Goal: Task Accomplishment & Management: Manage account settings

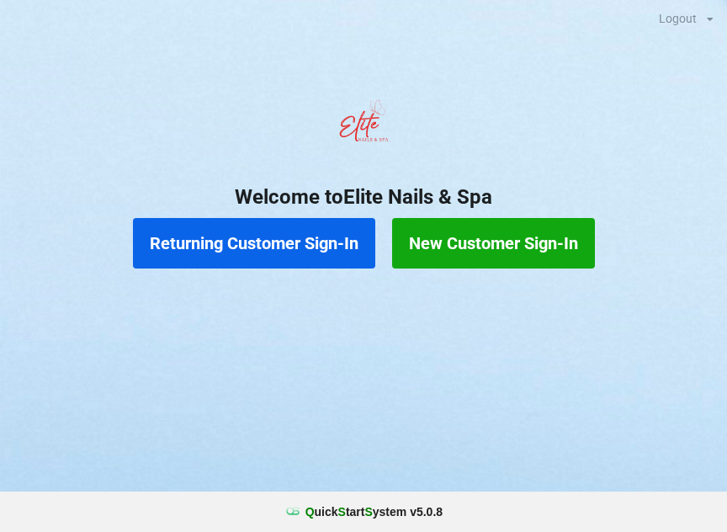
click at [288, 258] on button "Returning Customer Sign-In" at bounding box center [254, 243] width 242 height 51
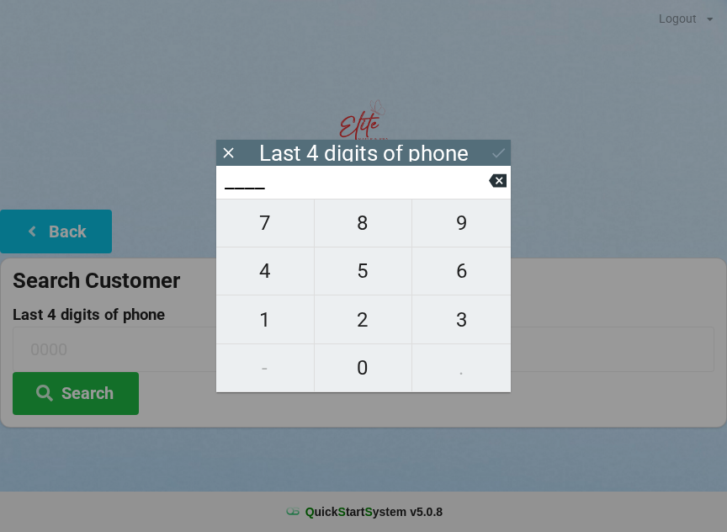
click at [270, 228] on span "7" at bounding box center [265, 222] width 98 height 35
type input "7___"
click at [468, 274] on span "6" at bounding box center [461, 270] width 98 height 35
type input "76__"
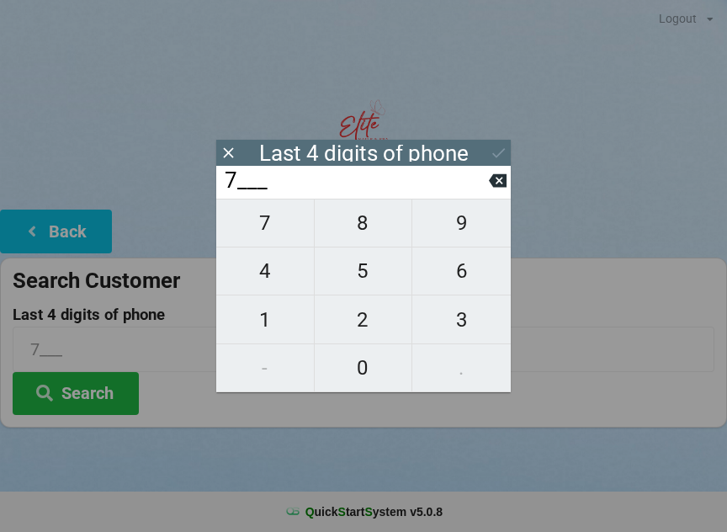
type input "76__"
click at [364, 376] on span "0" at bounding box center [364, 367] width 98 height 35
type input "760_"
click at [254, 322] on span "1" at bounding box center [265, 319] width 98 height 35
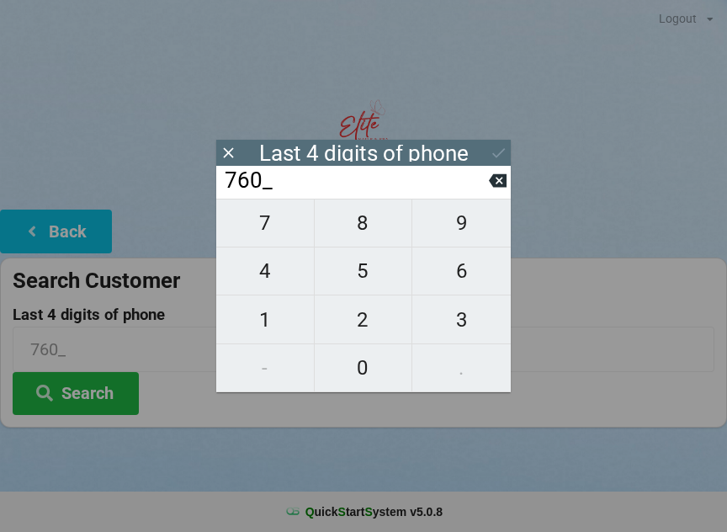
type input "7601"
click at [110, 406] on button "Search" at bounding box center [76, 393] width 126 height 43
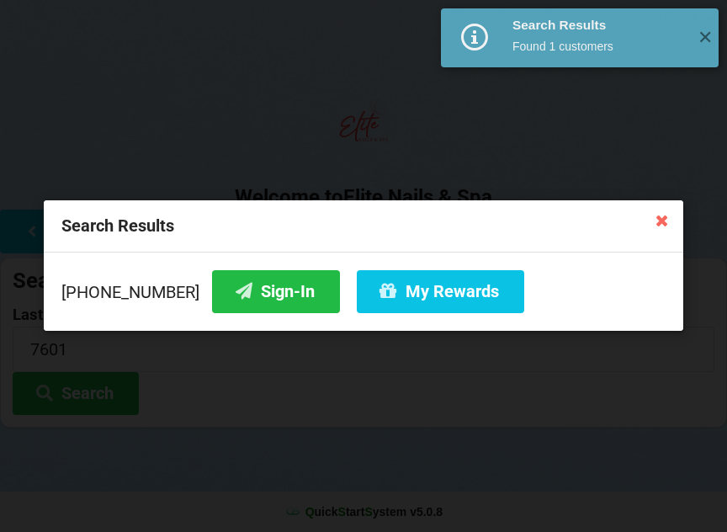
click at [277, 296] on button "Sign-In" at bounding box center [276, 291] width 128 height 43
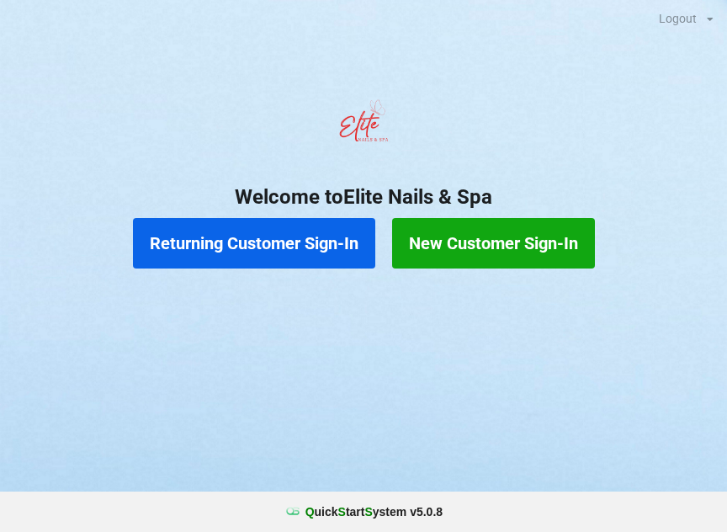
click at [325, 234] on button "Returning Customer Sign-In" at bounding box center [254, 243] width 242 height 51
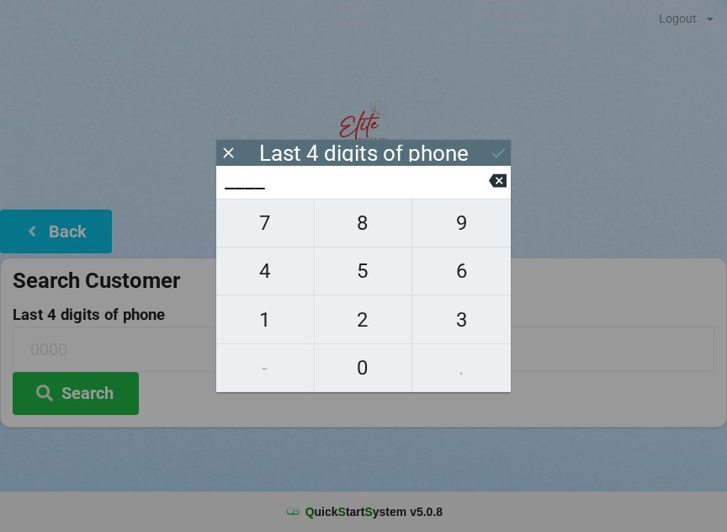
click at [363, 359] on span "0" at bounding box center [364, 367] width 98 height 35
type input "0___"
click at [258, 273] on span "4" at bounding box center [265, 270] width 98 height 35
type input "04__"
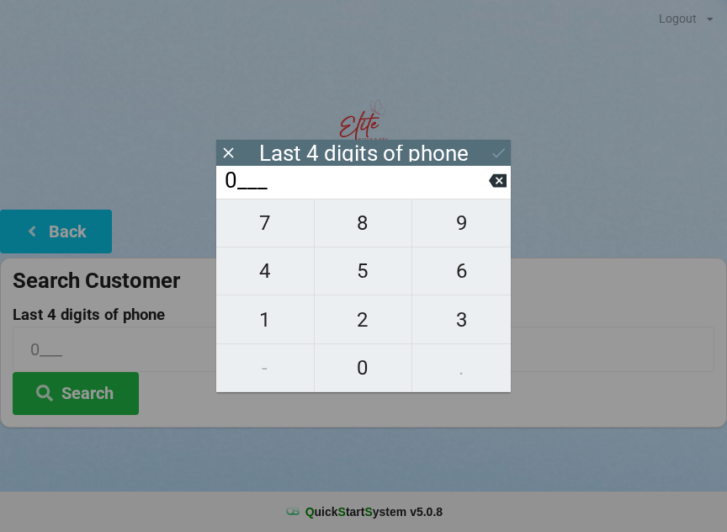
type input "04__"
click at [264, 271] on span "4" at bounding box center [265, 270] width 98 height 35
type input "044_"
click at [267, 327] on span "1" at bounding box center [265, 319] width 98 height 35
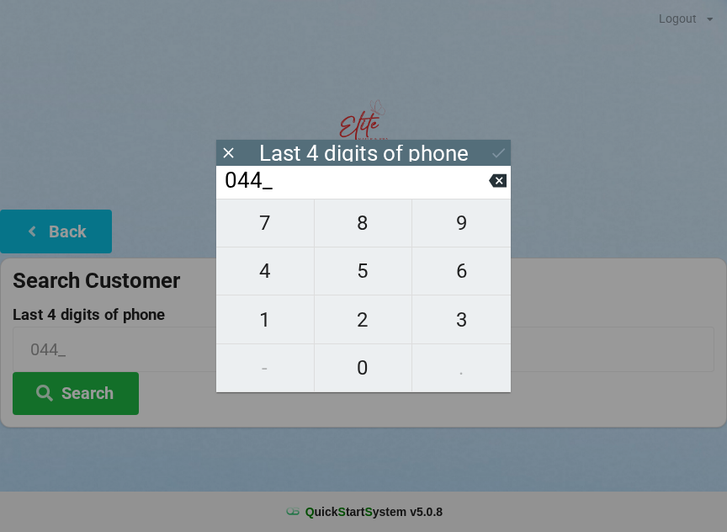
type input "0441"
click at [111, 394] on button "Search" at bounding box center [76, 393] width 126 height 43
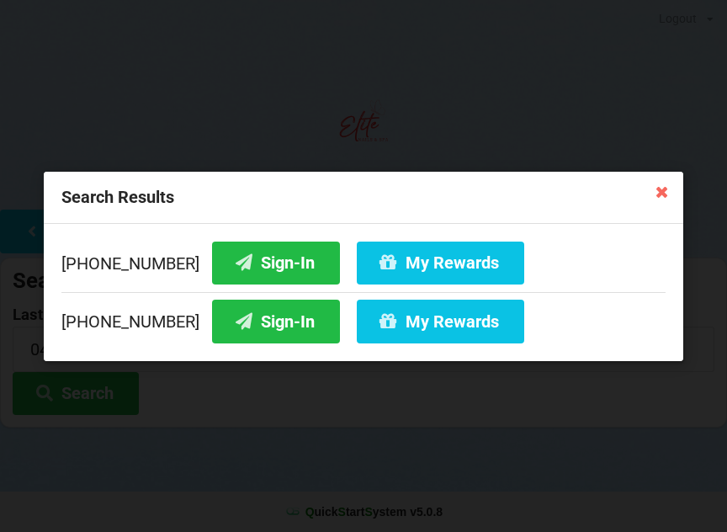
click at [146, 258] on div "[PHONE_NUMBER] Sign-In My Rewards" at bounding box center [363, 266] width 604 height 51
click at [254, 261] on button "Sign-In" at bounding box center [276, 262] width 128 height 43
